Goal: Information Seeking & Learning: Learn about a topic

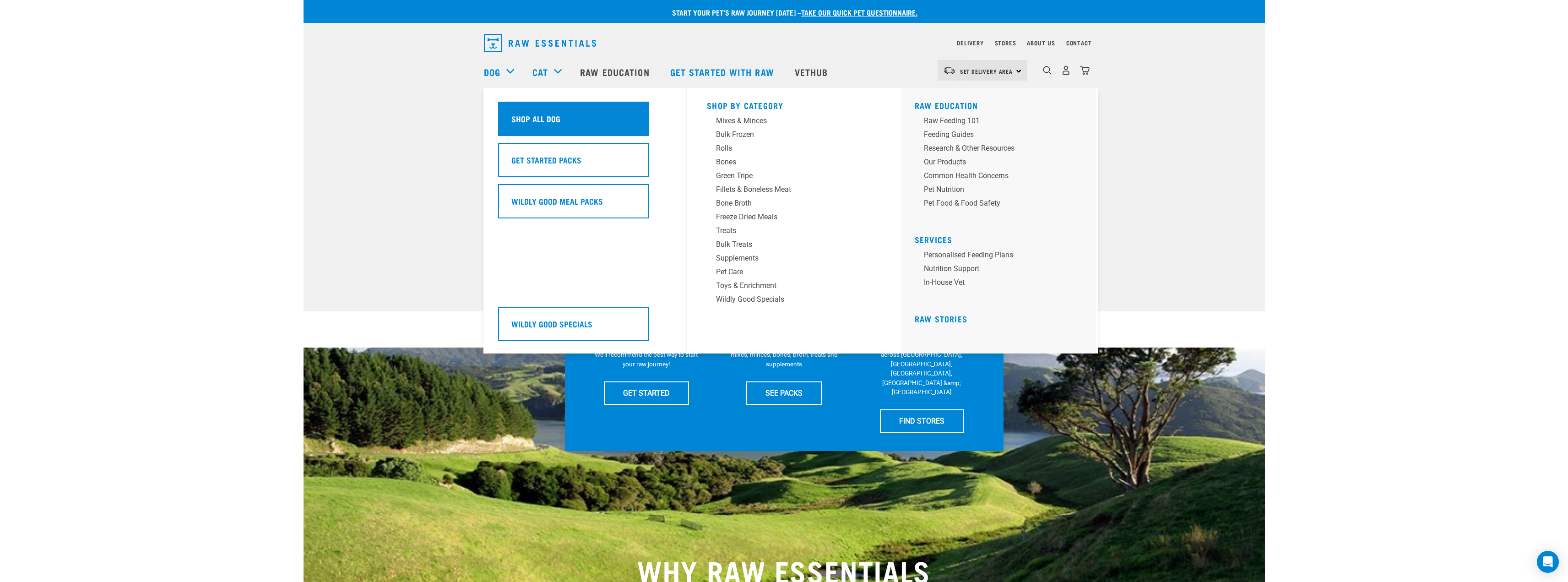
click at [539, 119] on h5 "Shop All Dog" at bounding box center [536, 119] width 49 height 12
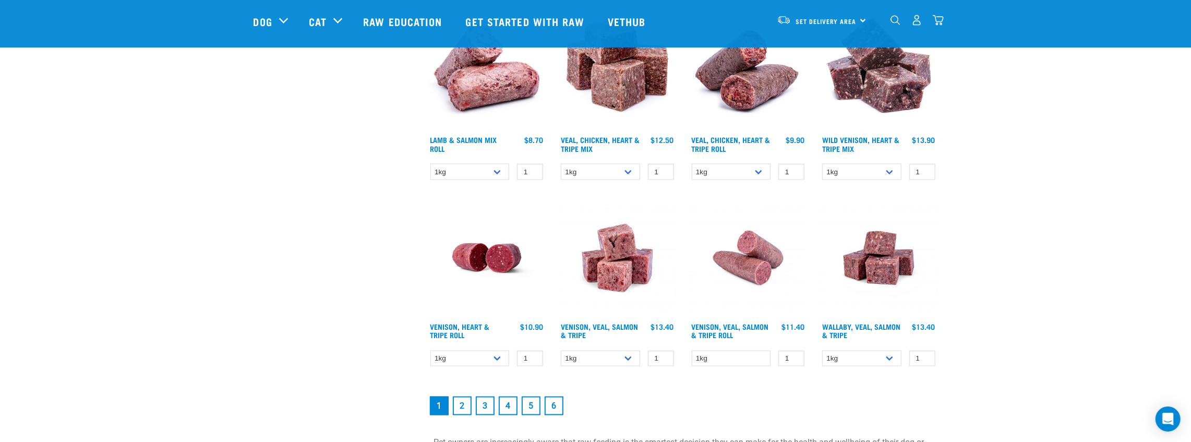
scroll to position [1345, 0]
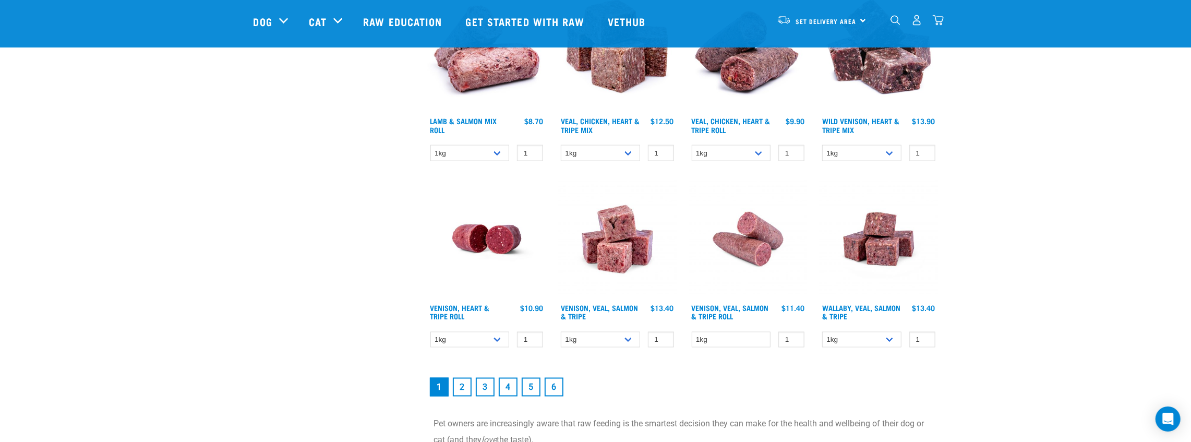
click at [462, 391] on link "2" at bounding box center [462, 387] width 19 height 19
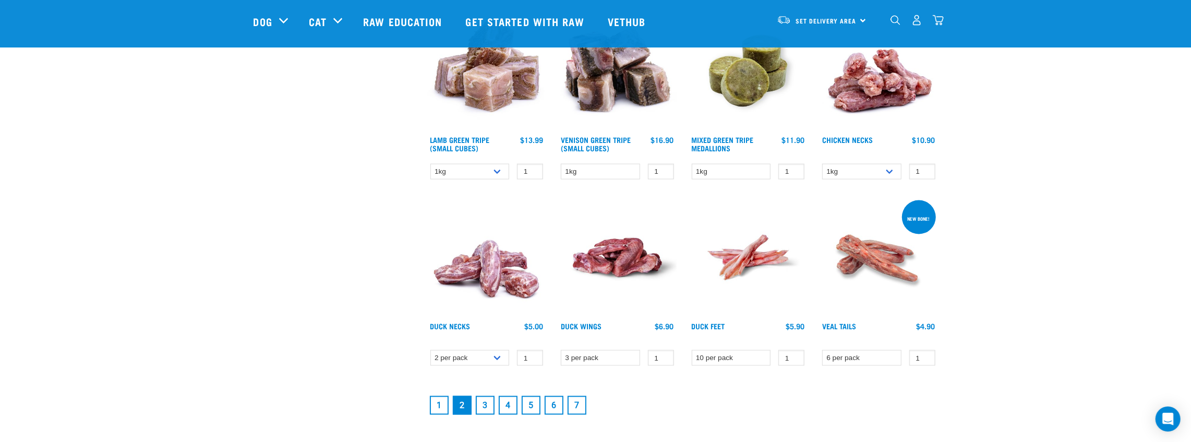
scroll to position [1298, 0]
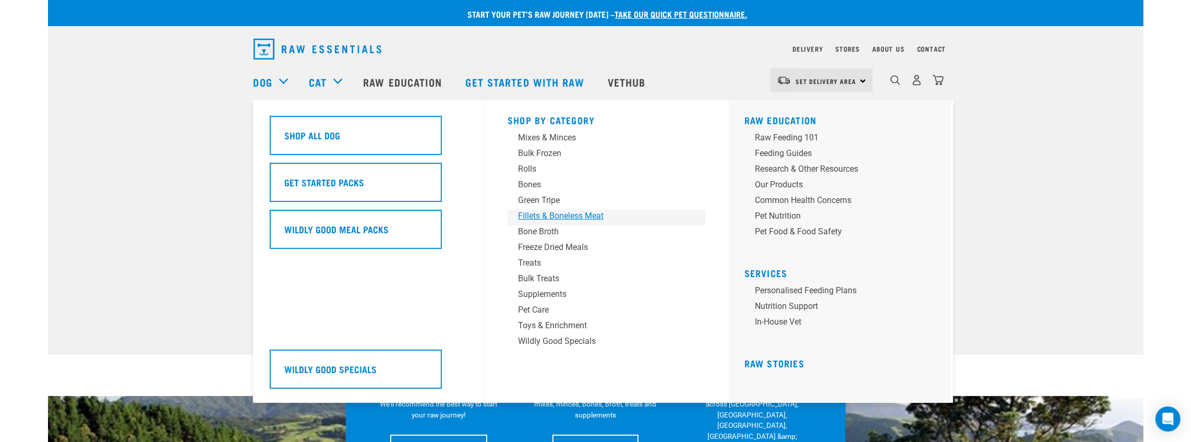
click at [528, 219] on div "Fillets & Boneless Meat" at bounding box center [599, 216] width 163 height 13
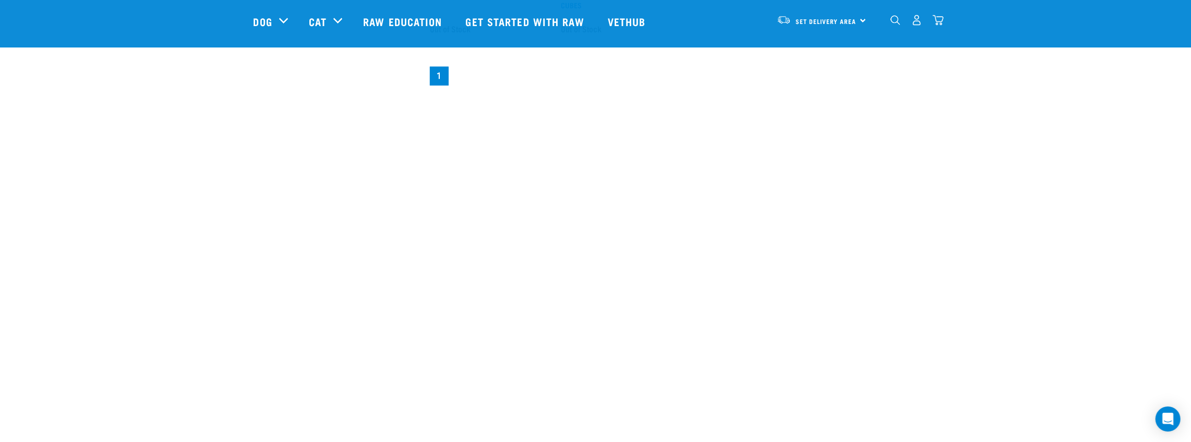
scroll to position [928, 0]
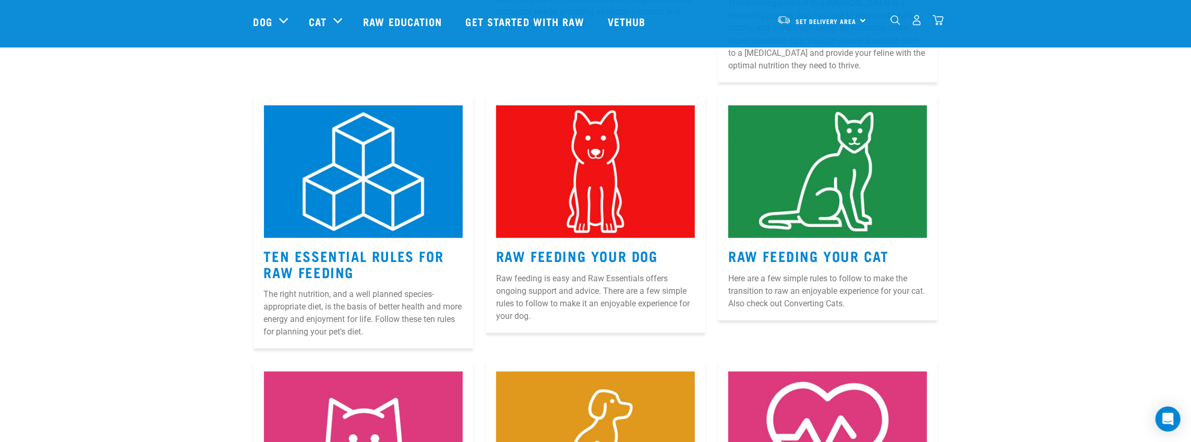
scroll to position [417, 0]
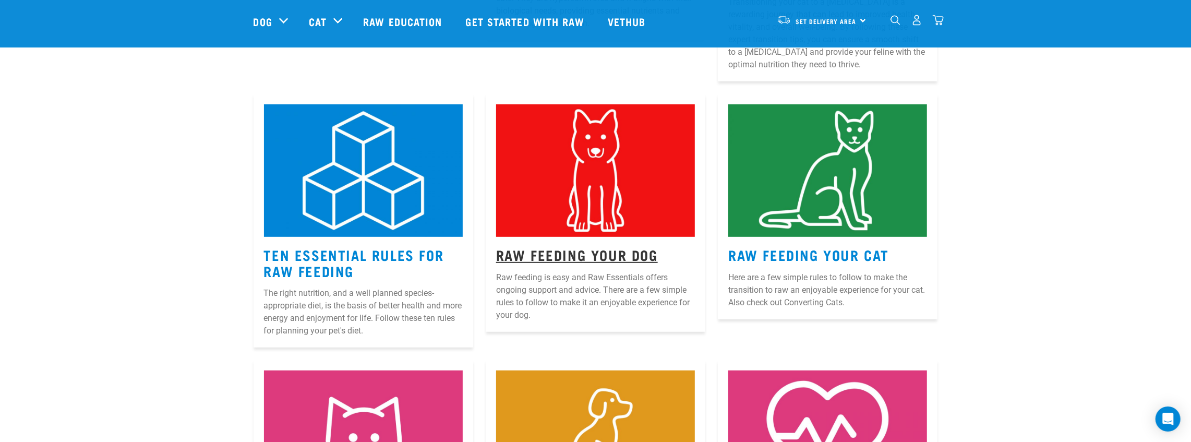
click at [572, 252] on link "Raw Feeding Your Dog" at bounding box center [577, 254] width 162 height 8
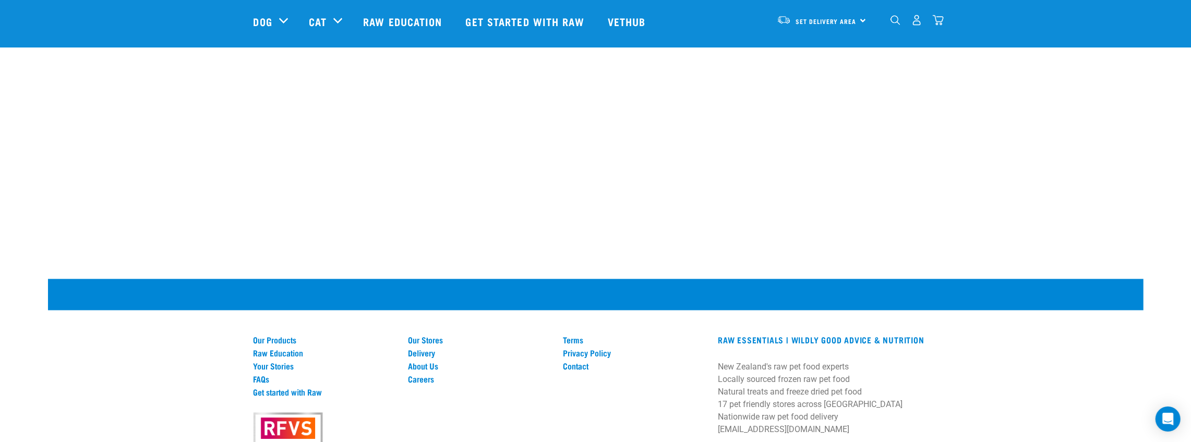
scroll to position [1632, 0]
